Goal: Book appointment/travel/reservation

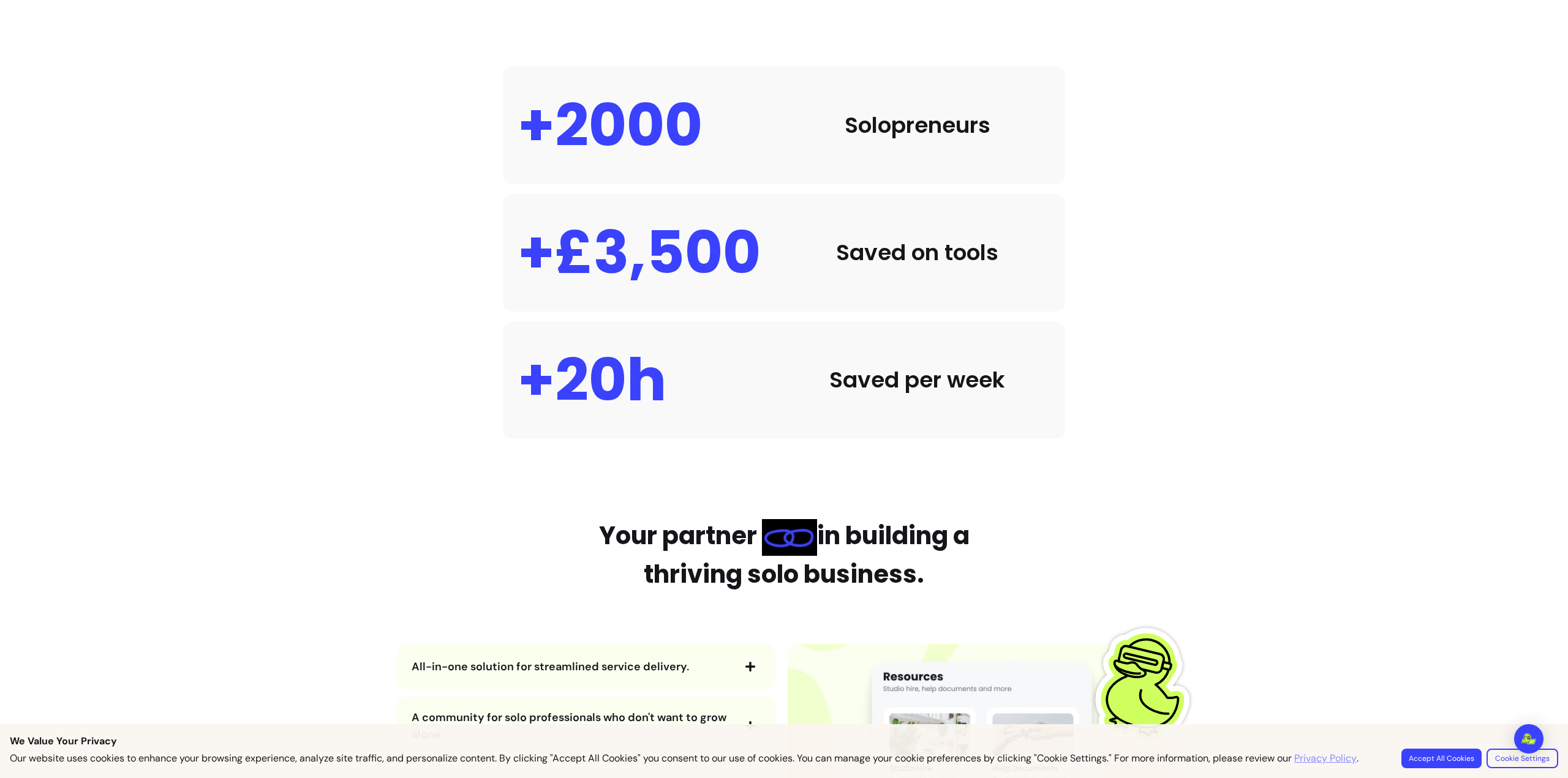
scroll to position [1286, 0]
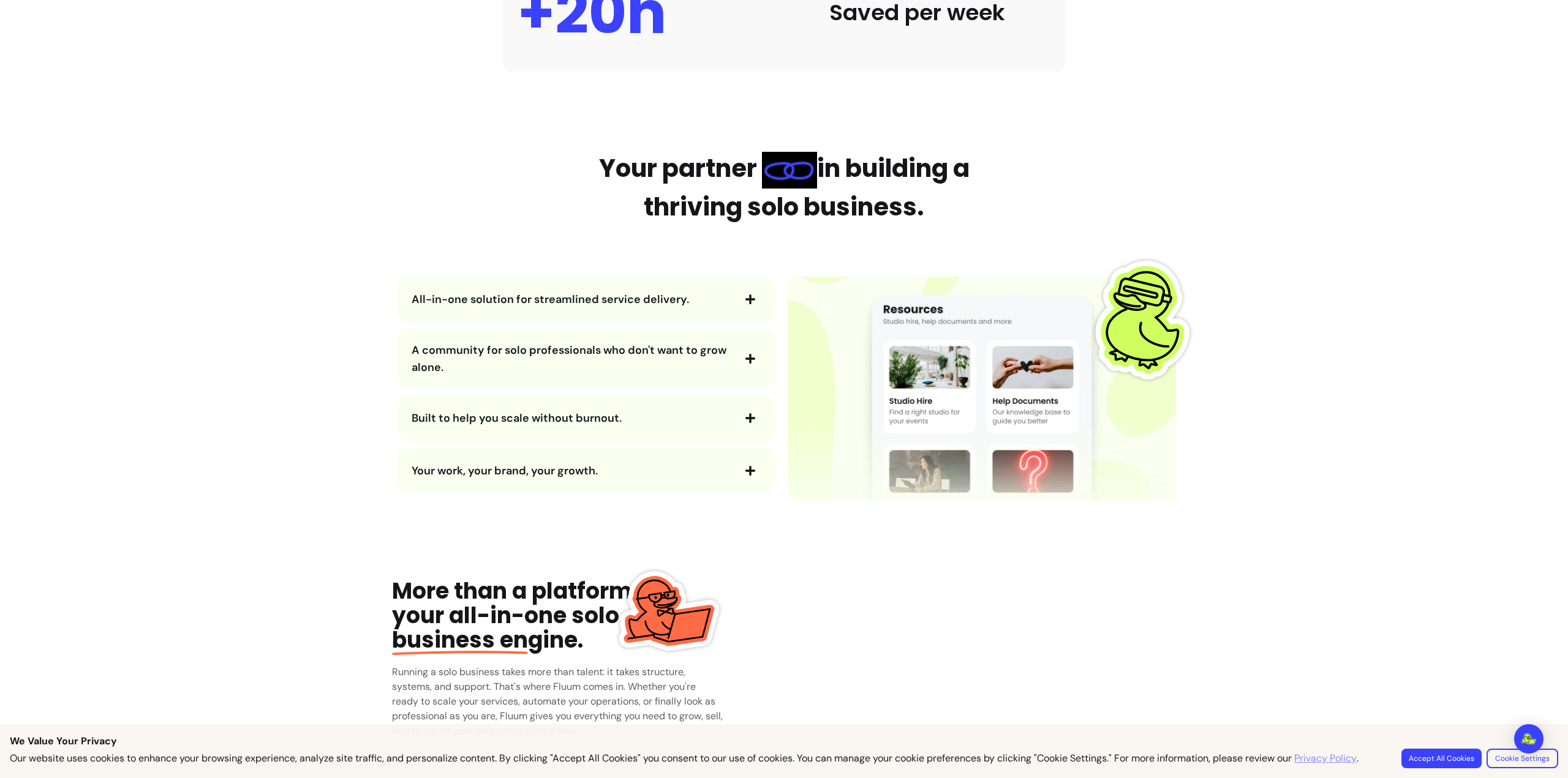
click at [621, 295] on span "All-in-one solution for streamlined service delivery." at bounding box center [550, 299] width 277 height 15
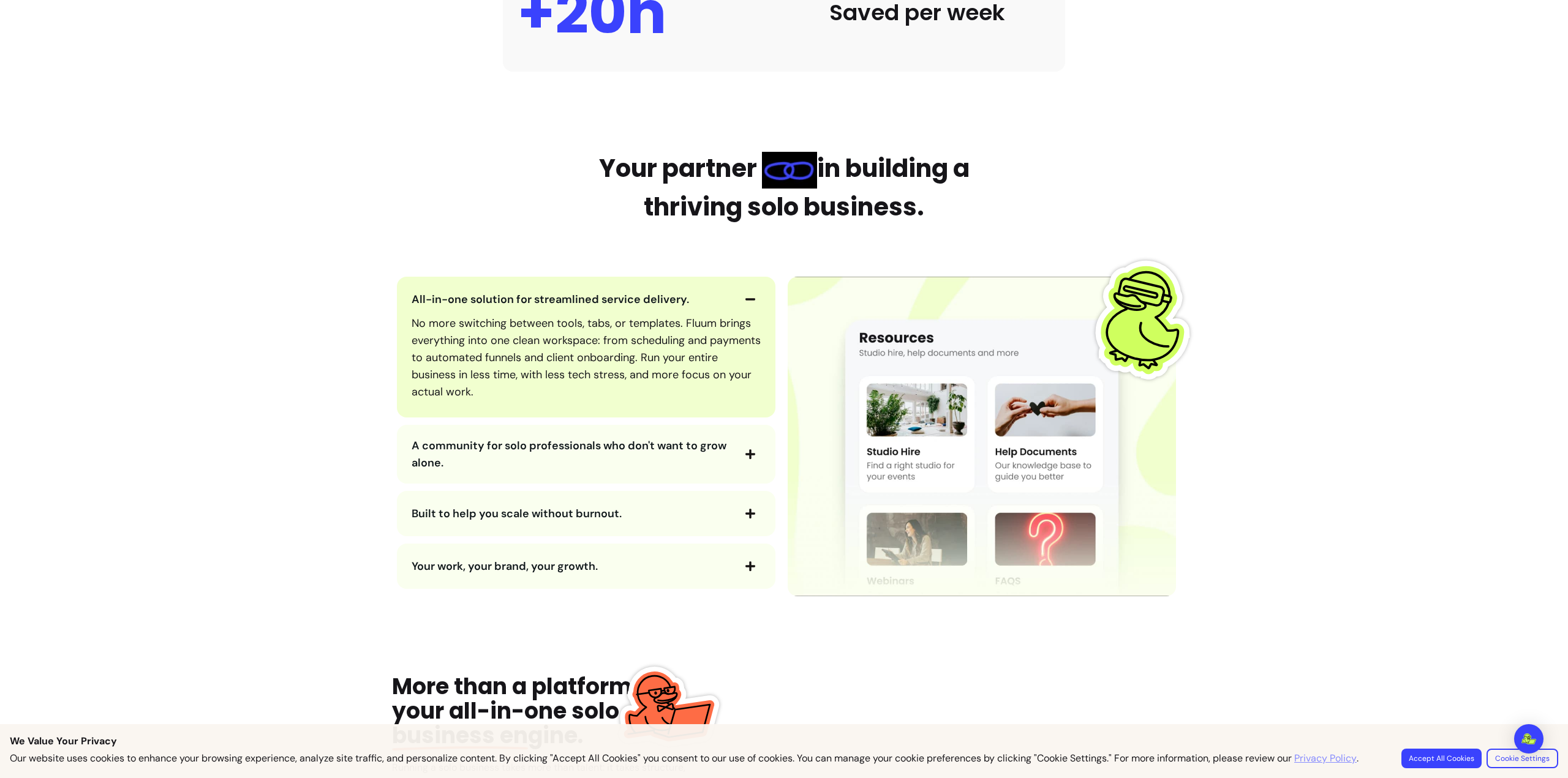
click at [611, 448] on span "A community for solo professionals who don't want to grow alone." at bounding box center [569, 454] width 315 height 32
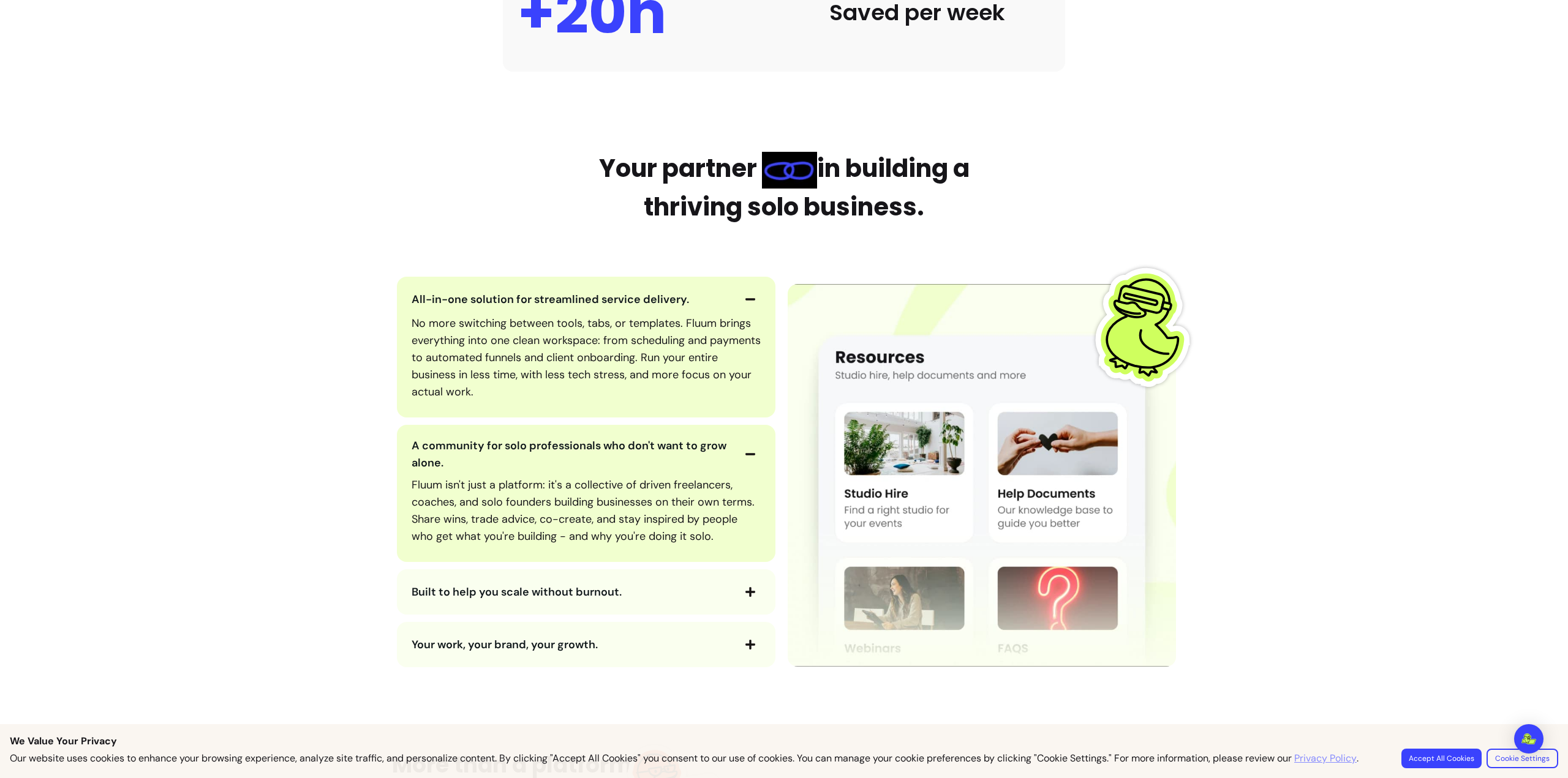
click at [672, 594] on span "Built to help you scale without burnout." at bounding box center [572, 592] width 321 height 17
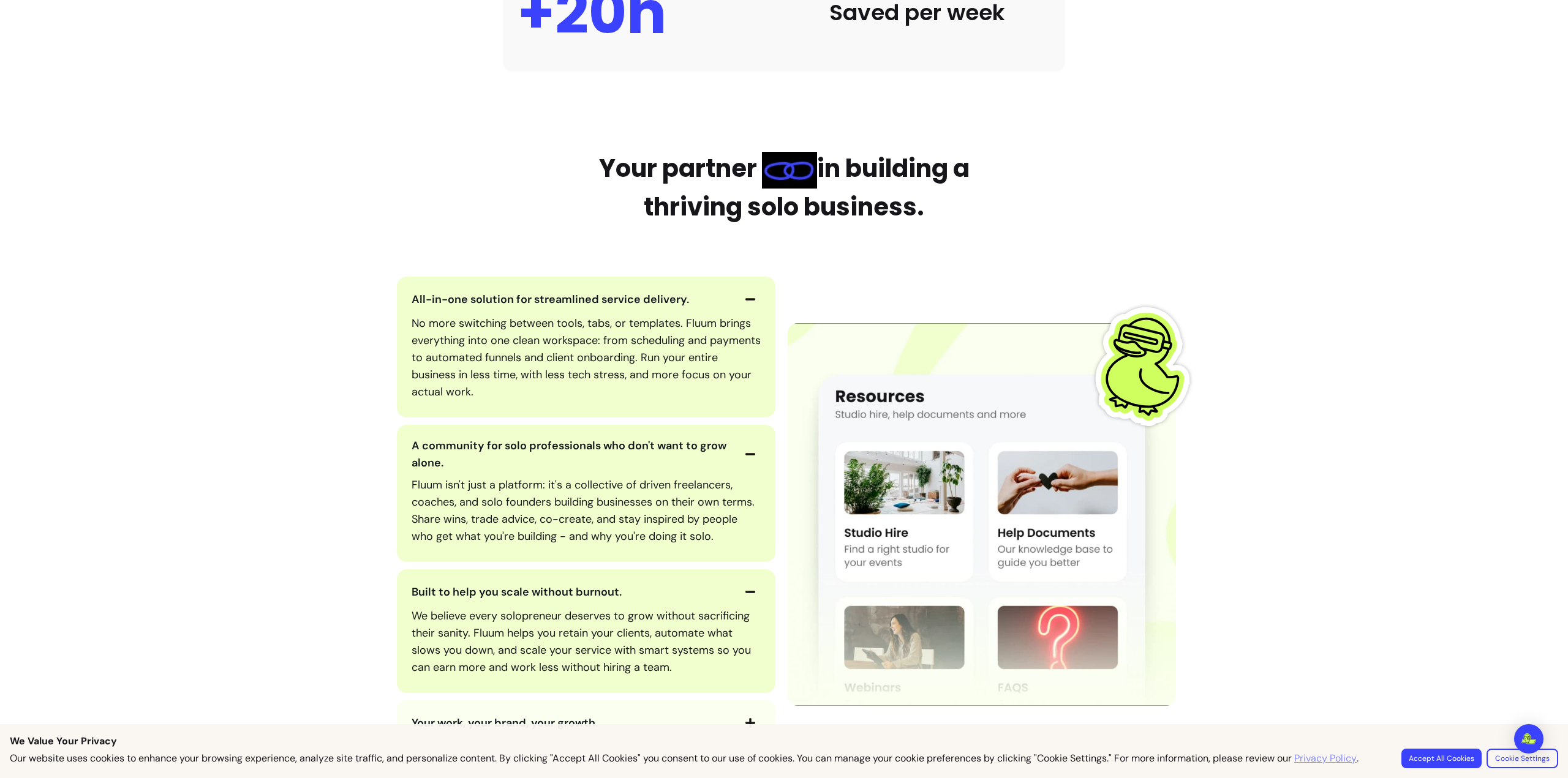
scroll to position [1470, 0]
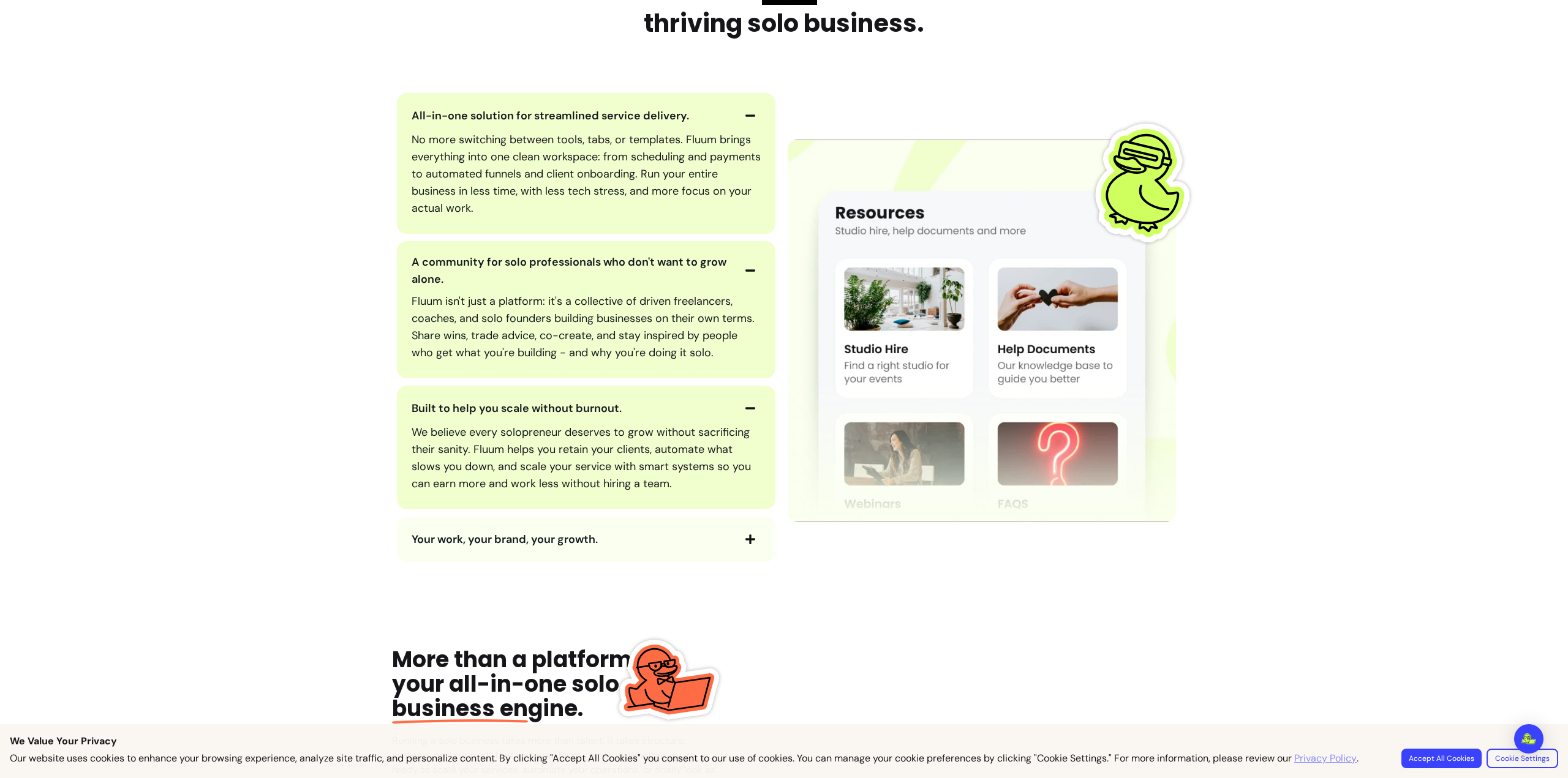
click at [518, 555] on div "Your work, your brand, your growth." at bounding box center [587, 540] width 379 height 46
click at [517, 551] on div "Your work, your brand, your growth." at bounding box center [587, 540] width 379 height 46
click at [511, 546] on span "Your work, your brand, your growth." at bounding box center [572, 539] width 321 height 17
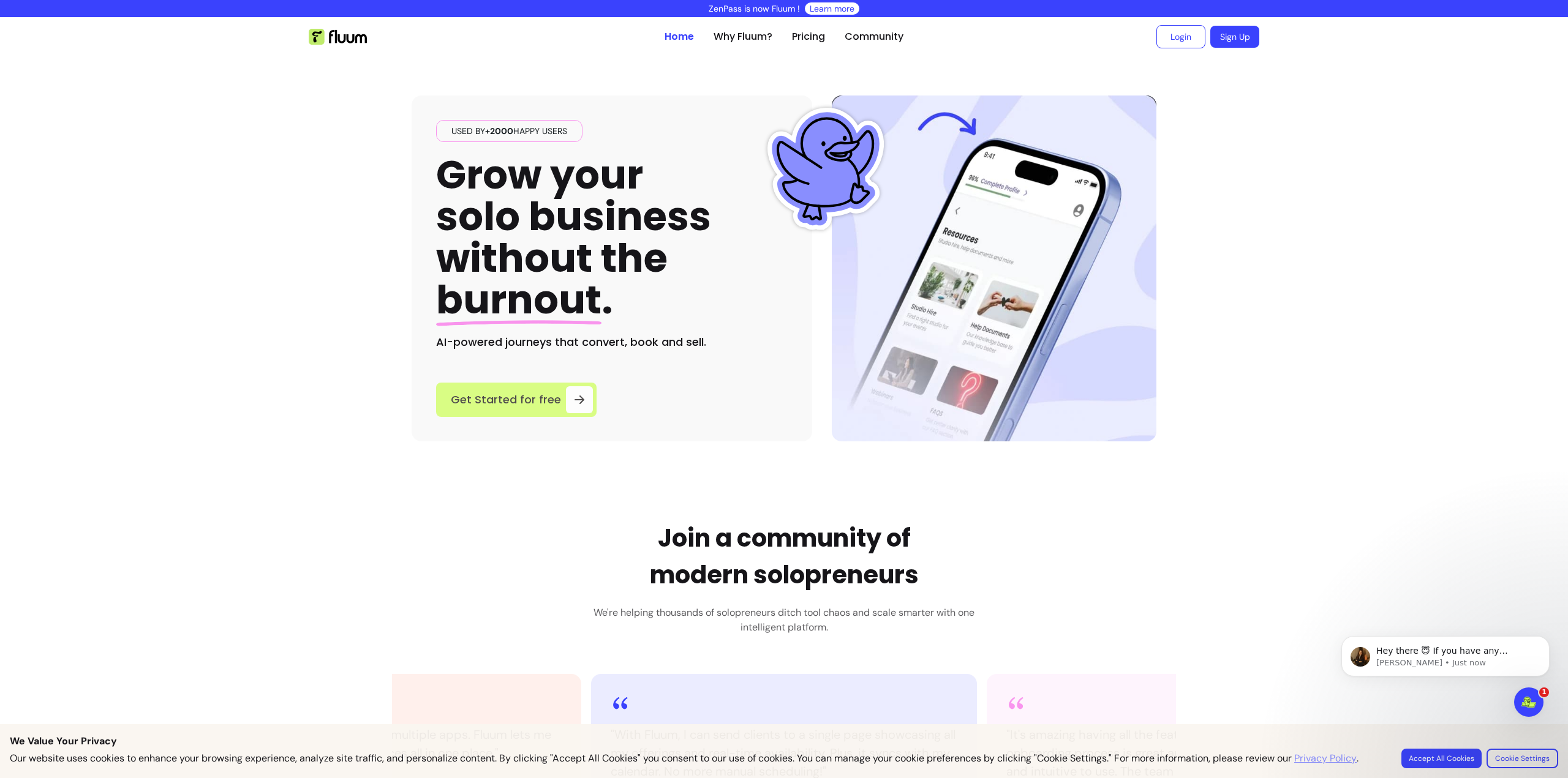
scroll to position [0, 0]
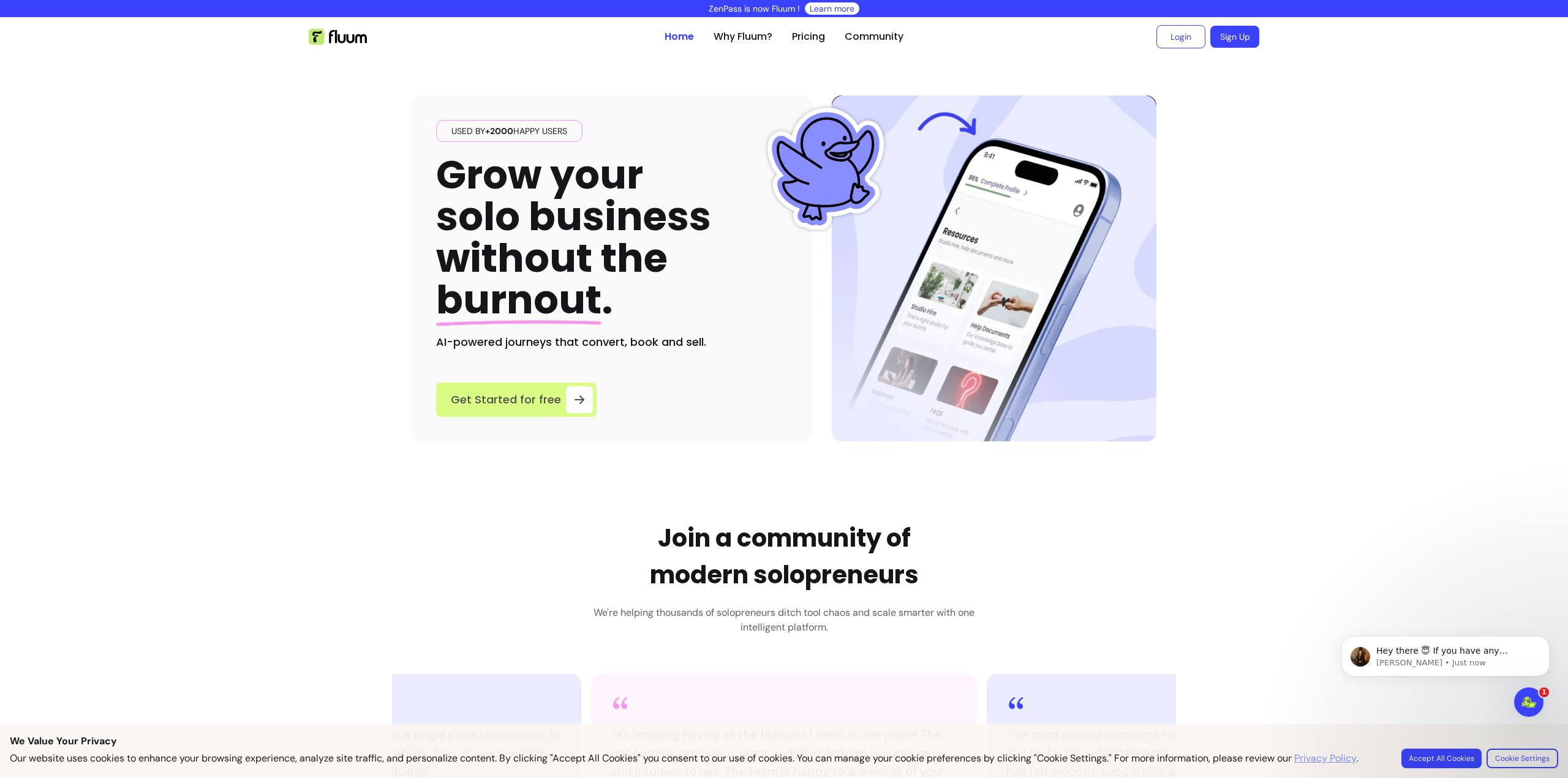
click at [555, 399] on link "Get Started for free" at bounding box center [515, 399] width 160 height 34
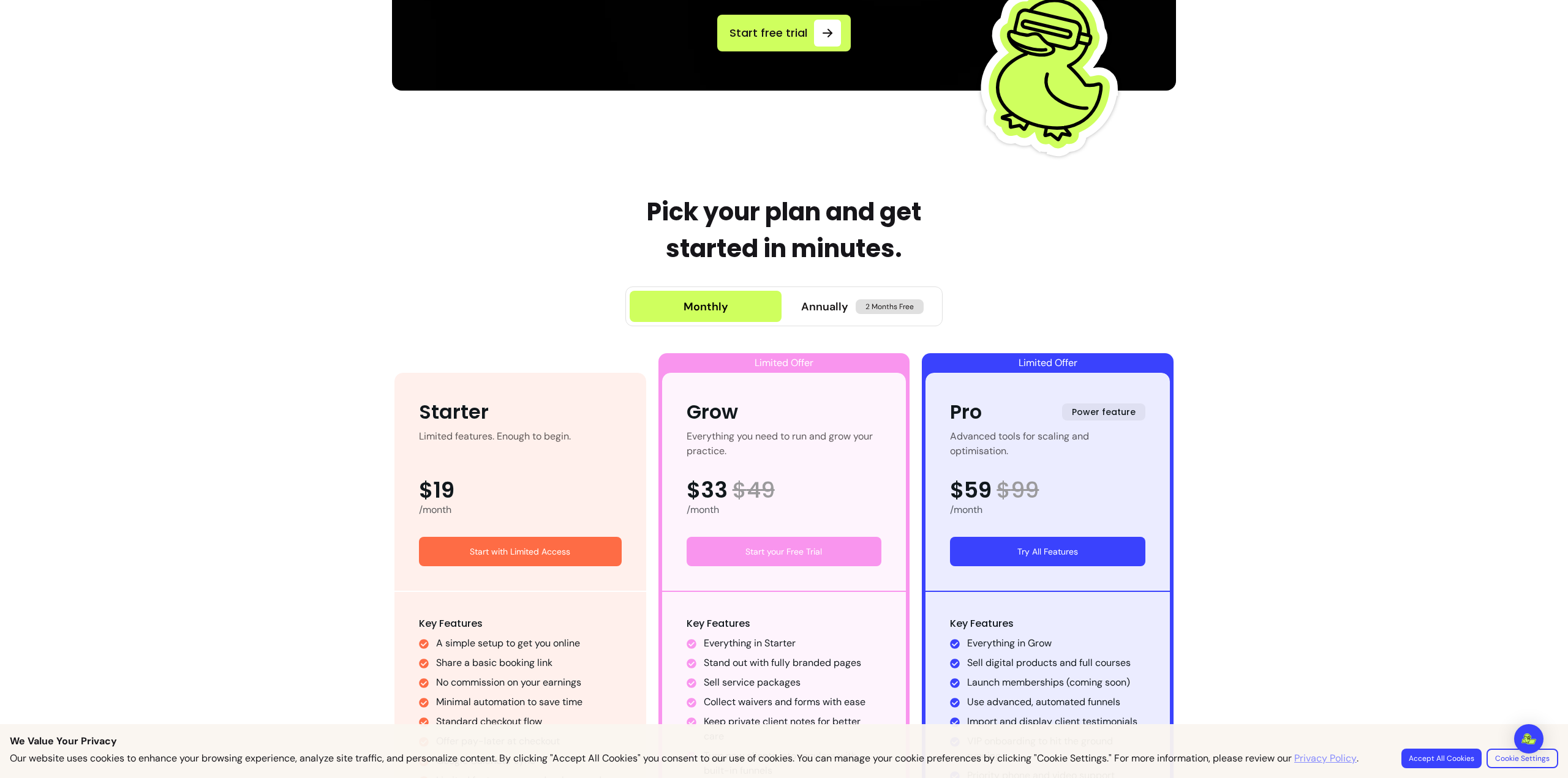
scroll to position [551, 0]
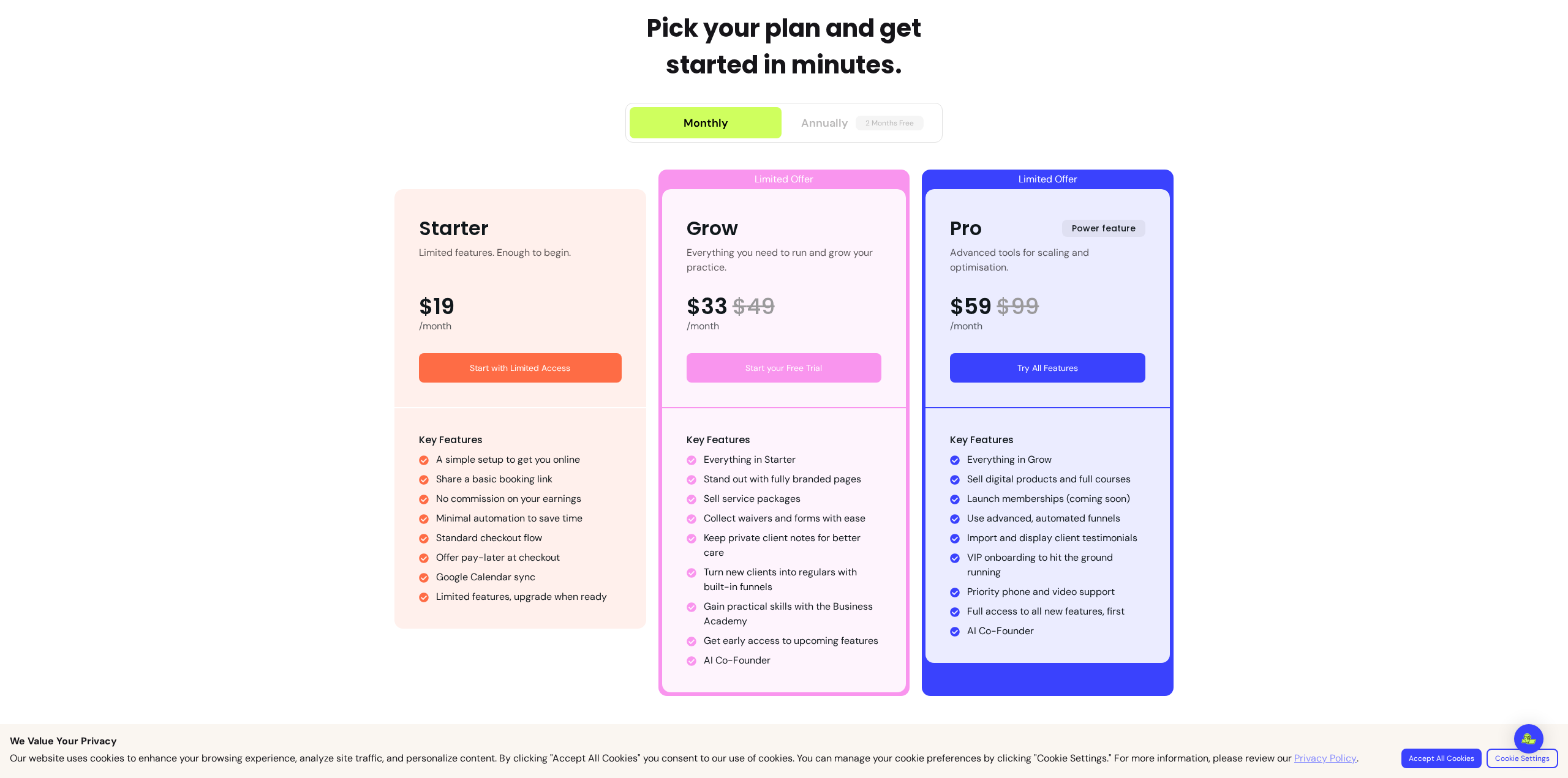
click at [848, 119] on div "Annually 2 Months Free" at bounding box center [862, 123] width 123 height 17
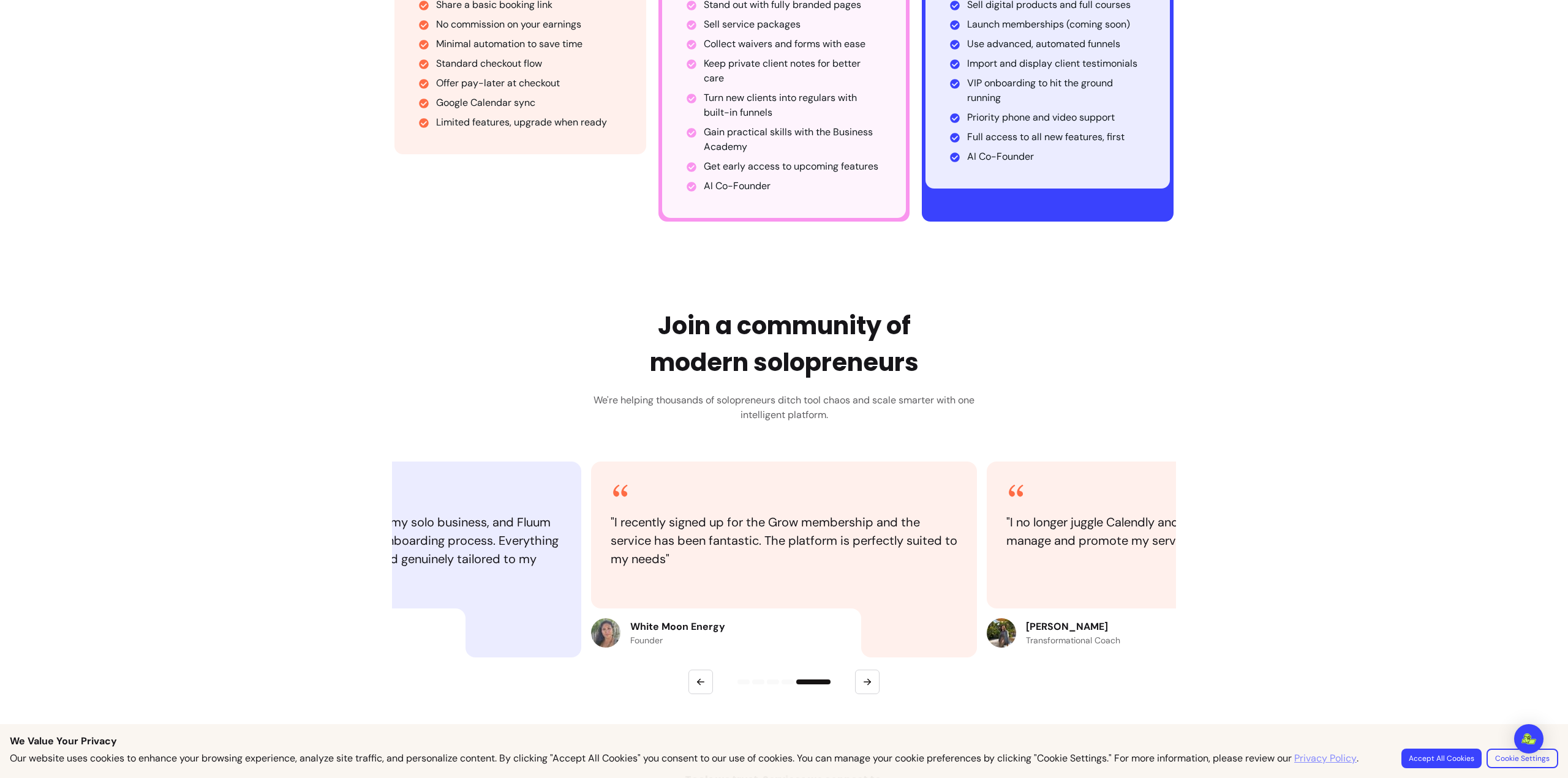
scroll to position [919, 0]
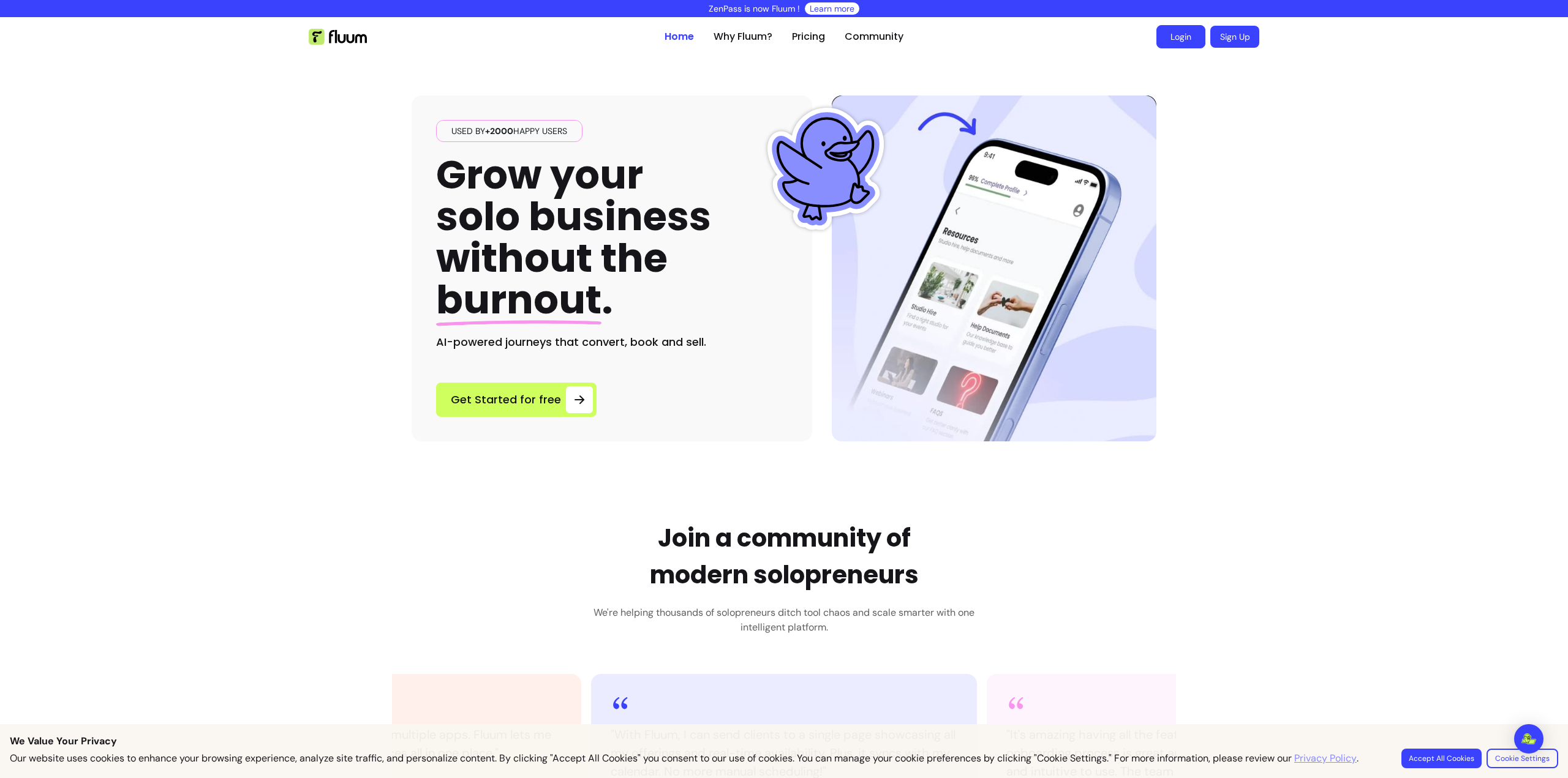
click at [1181, 34] on link "Login" at bounding box center [1181, 36] width 49 height 23
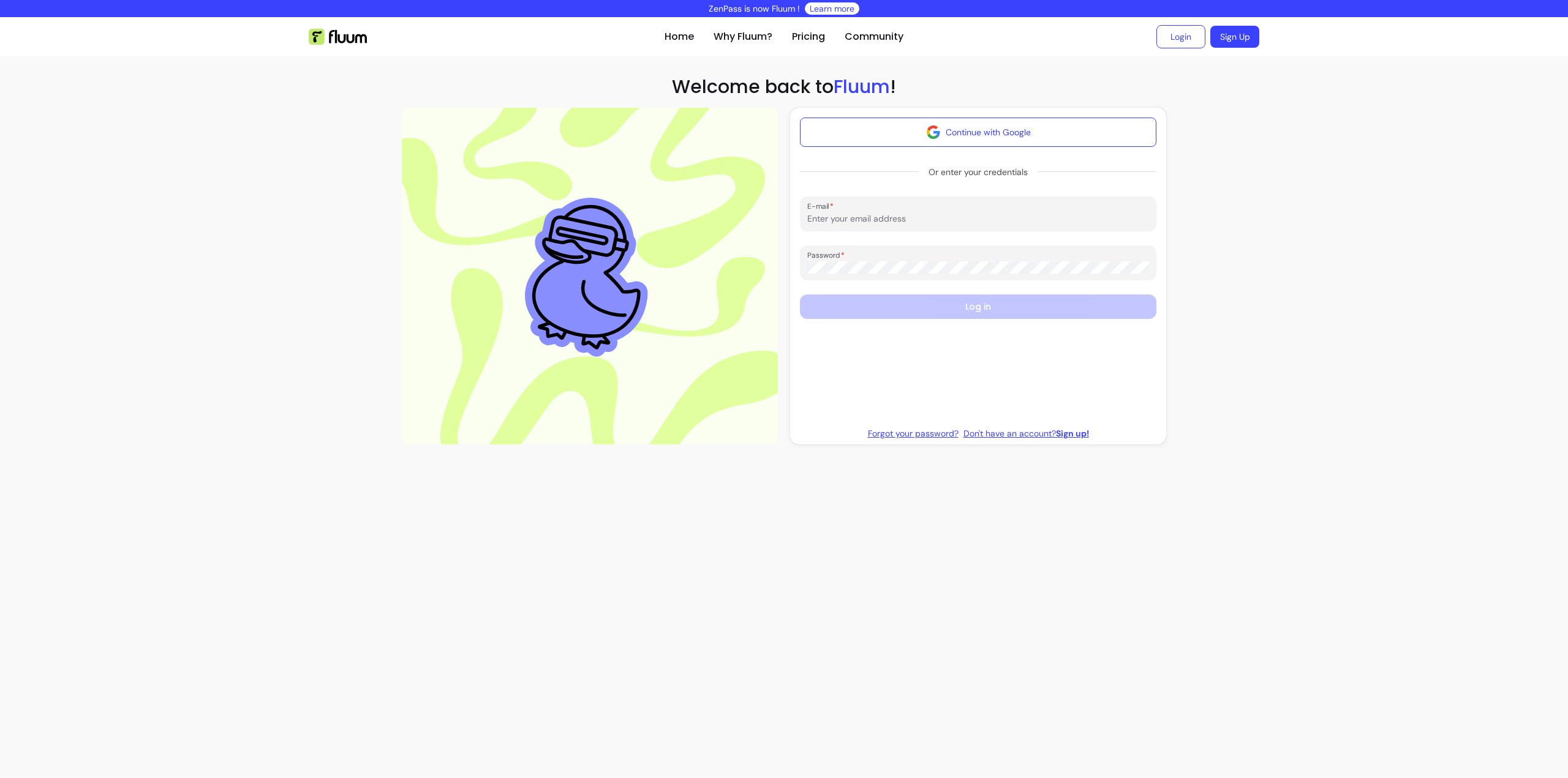
click at [954, 212] on input "E-mail" at bounding box center [978, 218] width 341 height 12
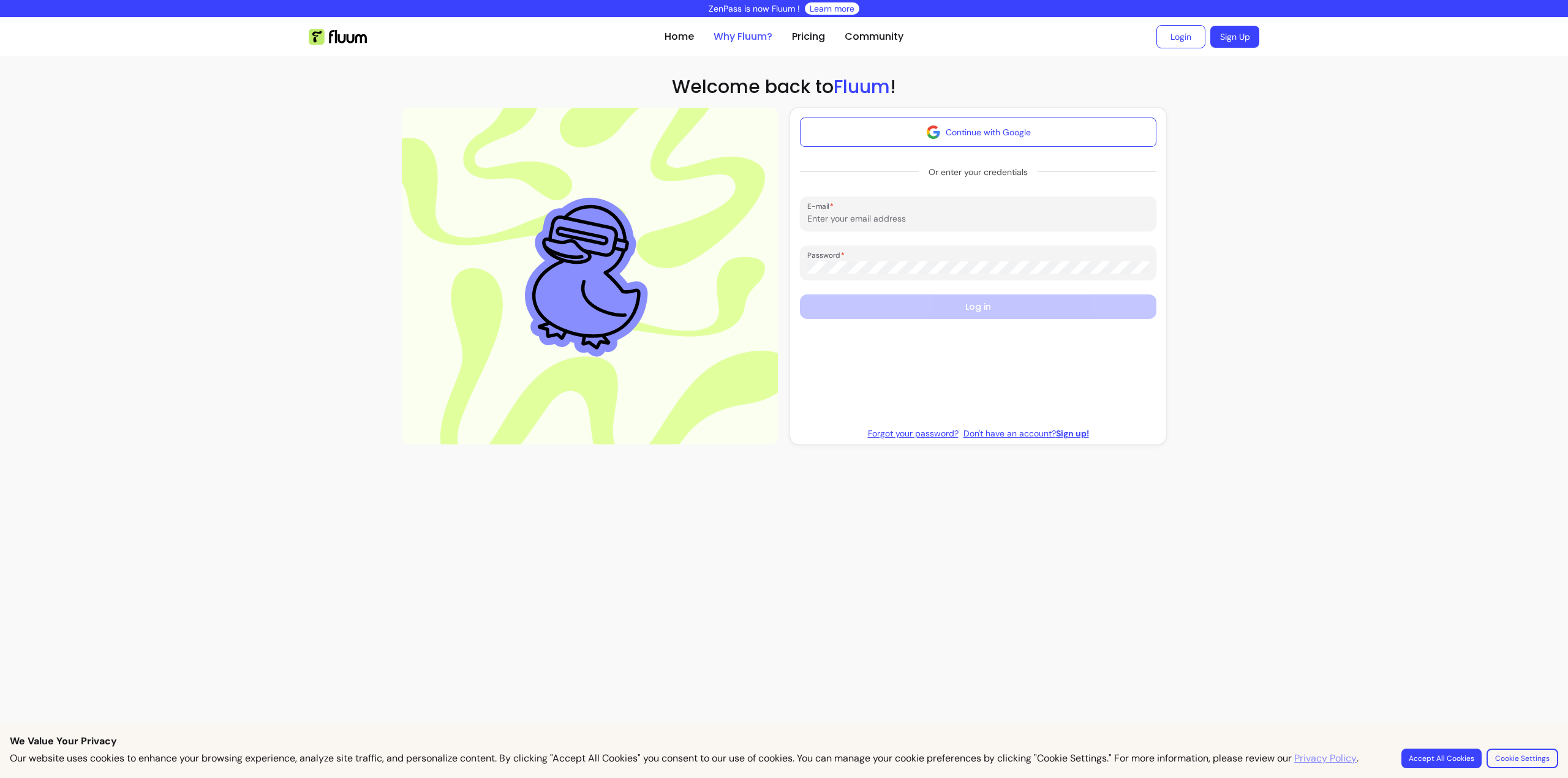
click at [760, 34] on link "Why Fluum?" at bounding box center [743, 37] width 59 height 15
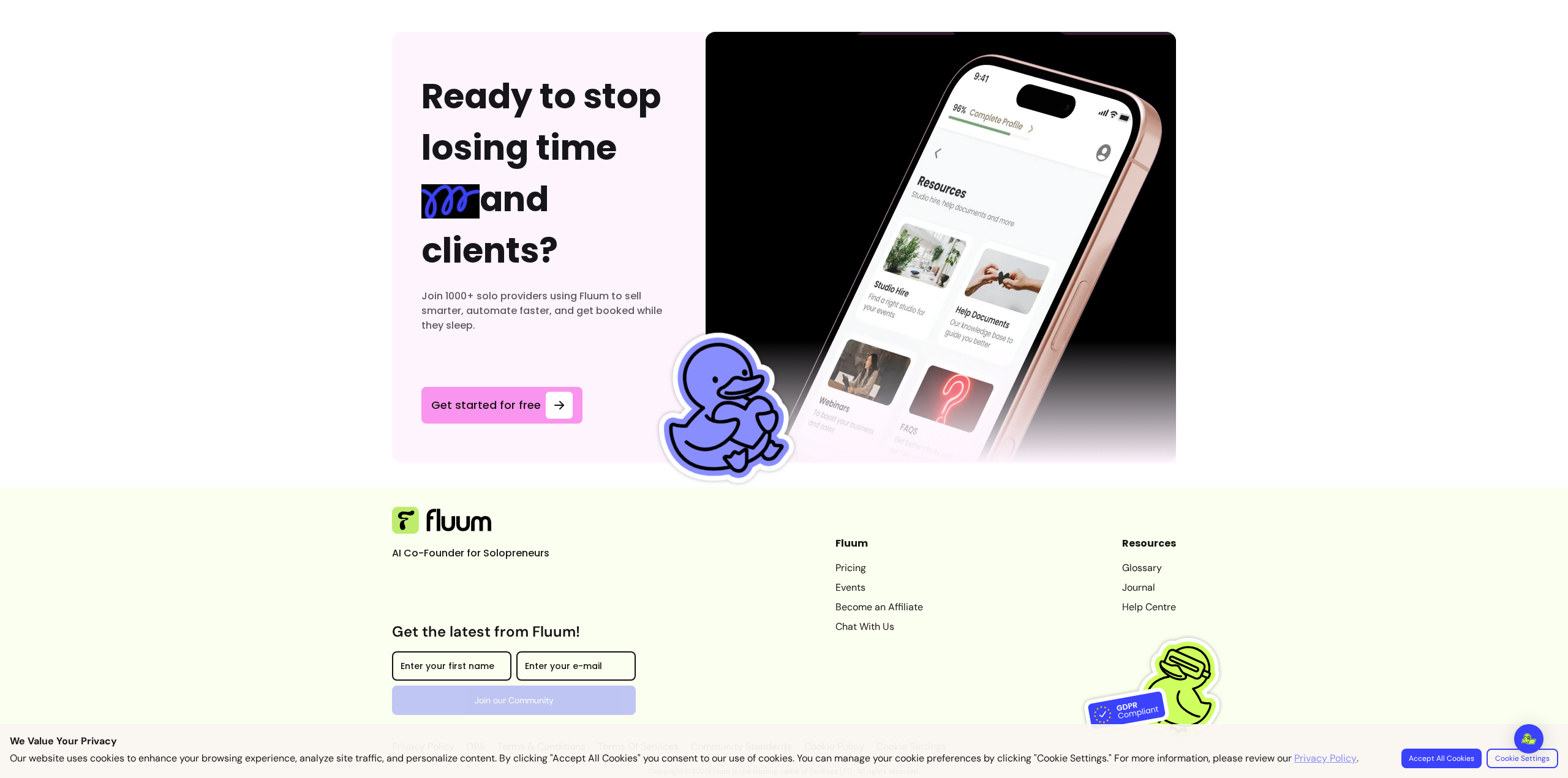
scroll to position [3690, 0]
click at [836, 589] on link "Events" at bounding box center [880, 588] width 88 height 15
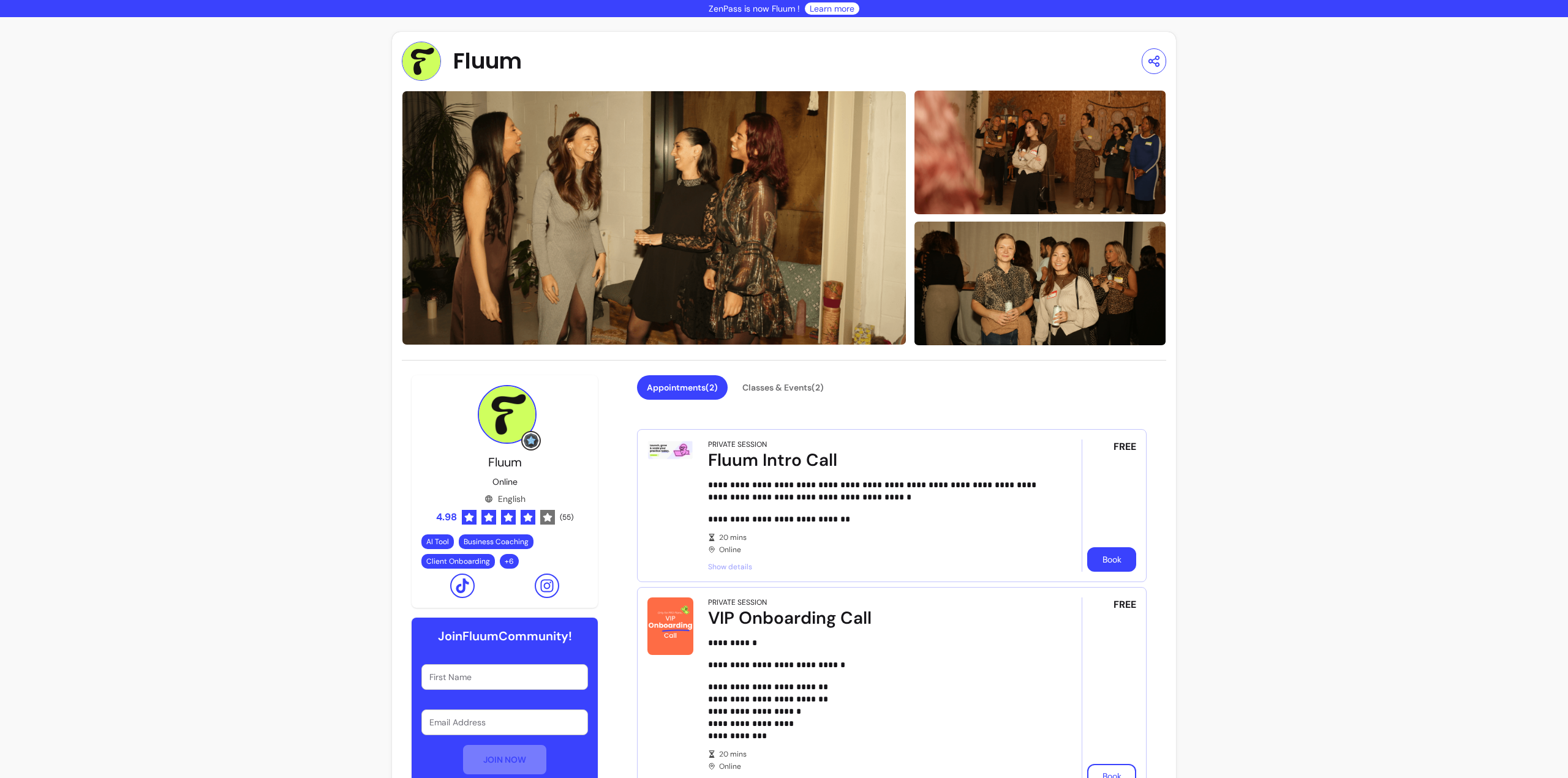
click at [1115, 555] on button "Book" at bounding box center [1112, 559] width 49 height 25
